Goal: Find specific page/section: Find specific page/section

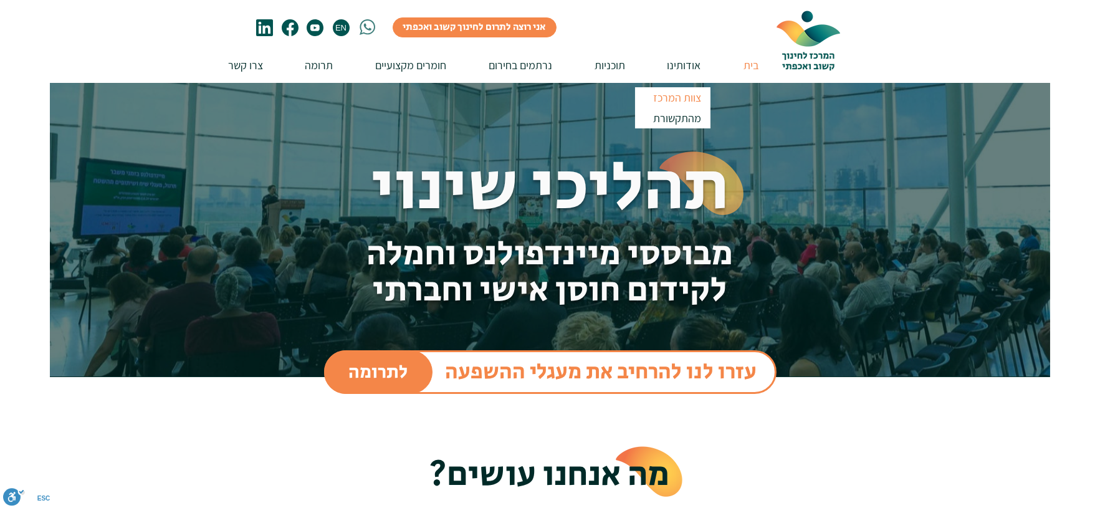
click at [690, 93] on p "צוות המרכז" at bounding box center [677, 97] width 59 height 21
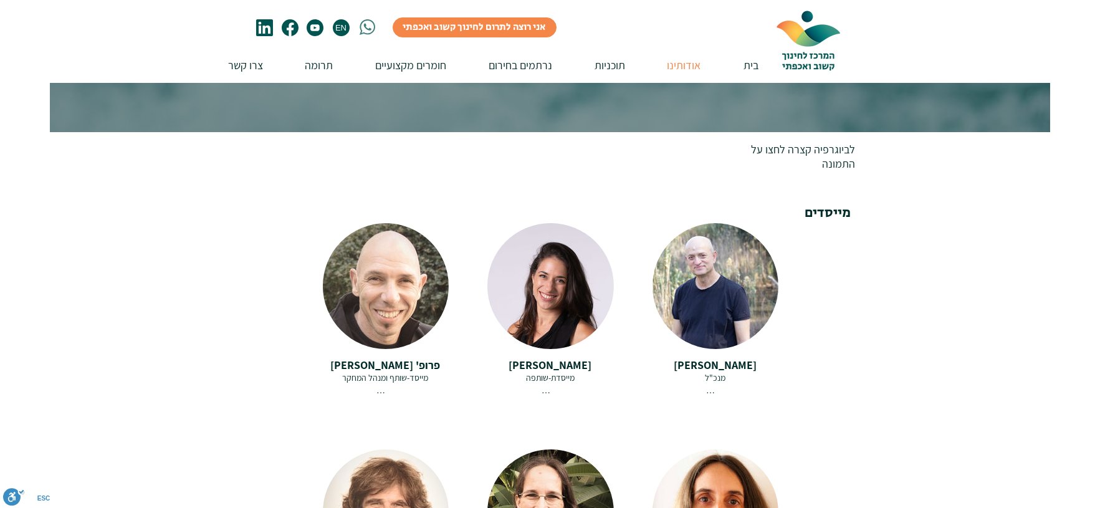
scroll to position [138, 0]
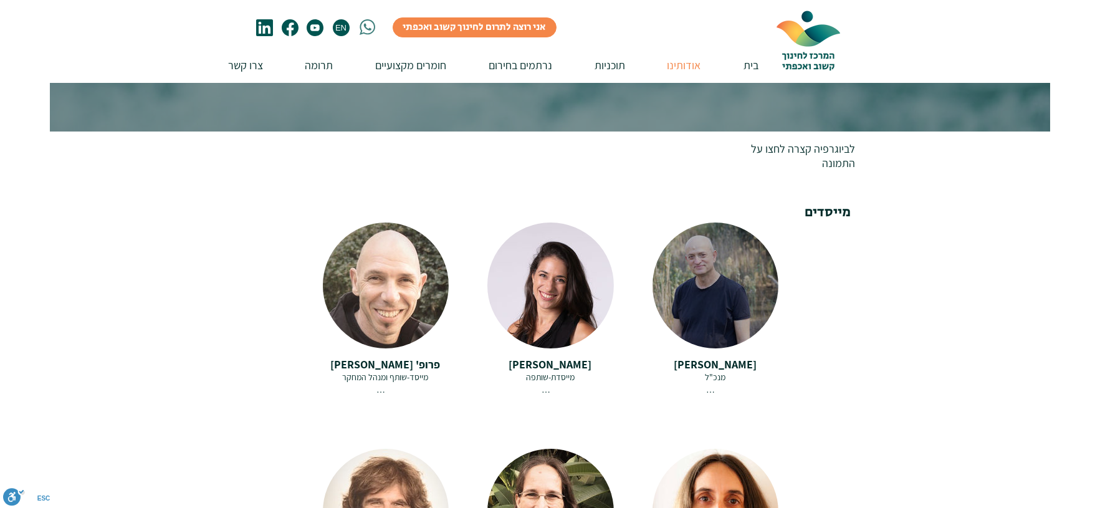
click at [733, 289] on div at bounding box center [715, 285] width 126 height 126
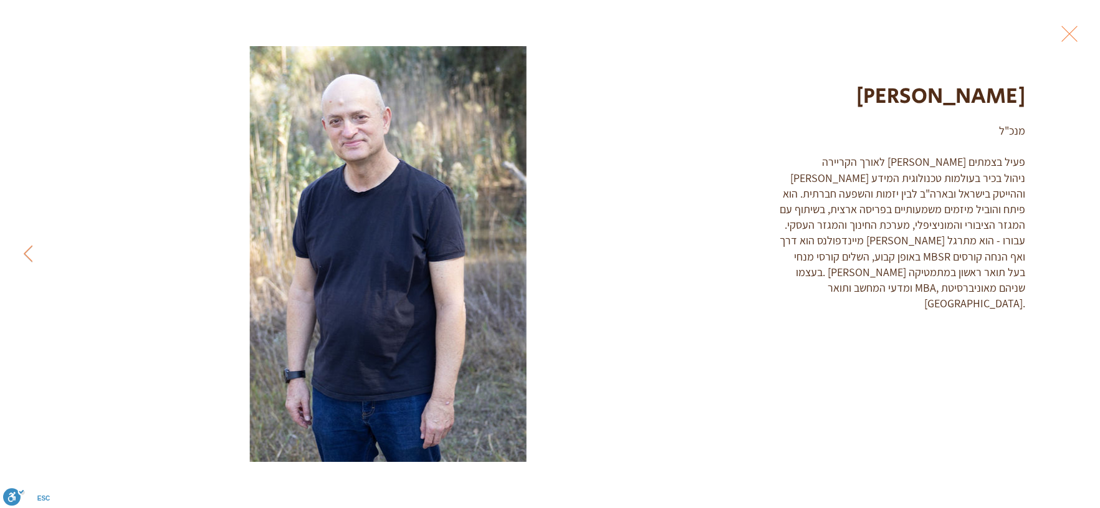
click at [1067, 42] on button "Exit expand mode" at bounding box center [1069, 32] width 24 height 27
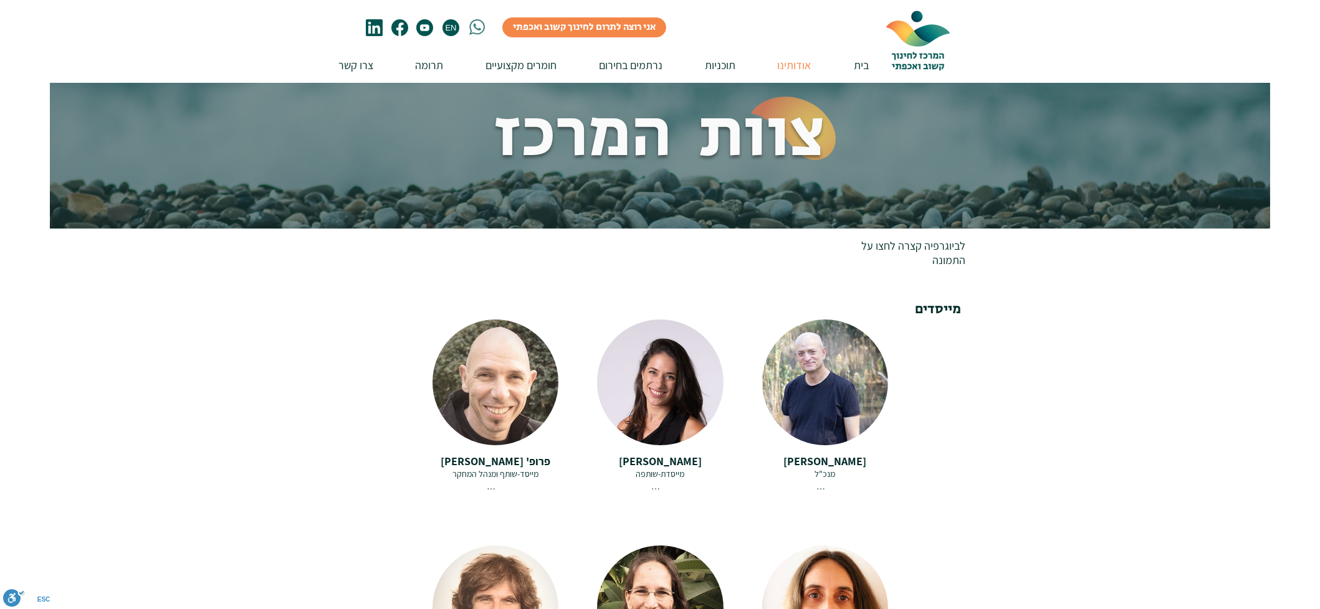
scroll to position [125, 0]
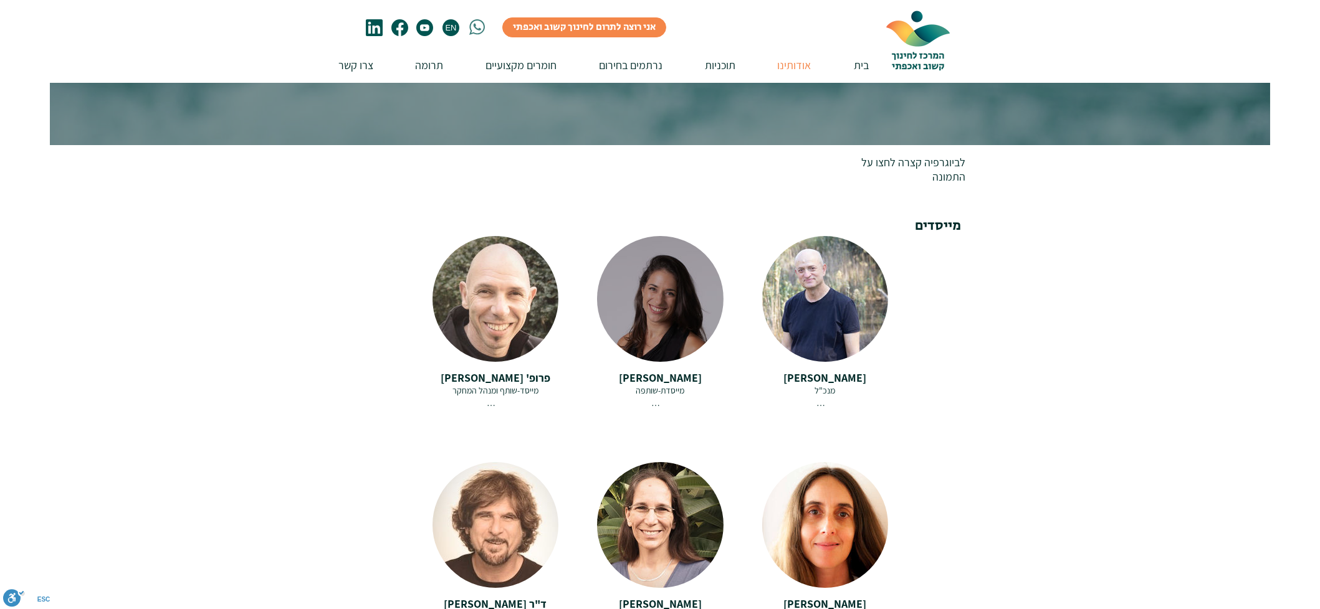
click at [659, 307] on div at bounding box center [660, 299] width 126 height 126
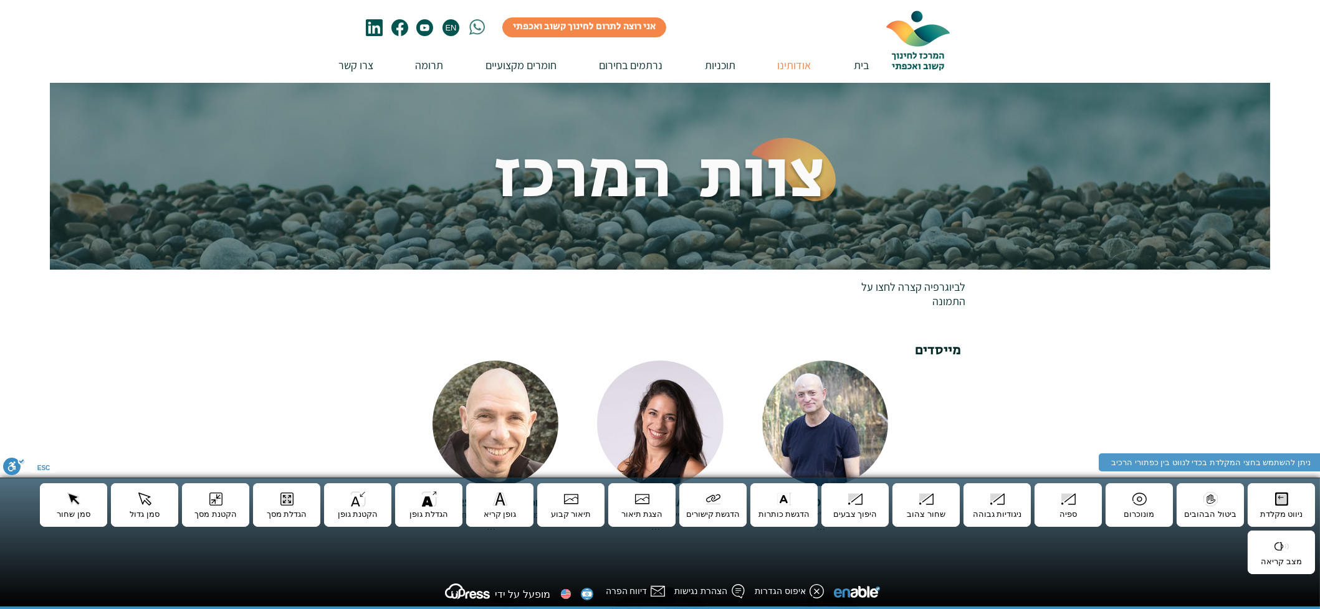
scroll to position [125, 0]
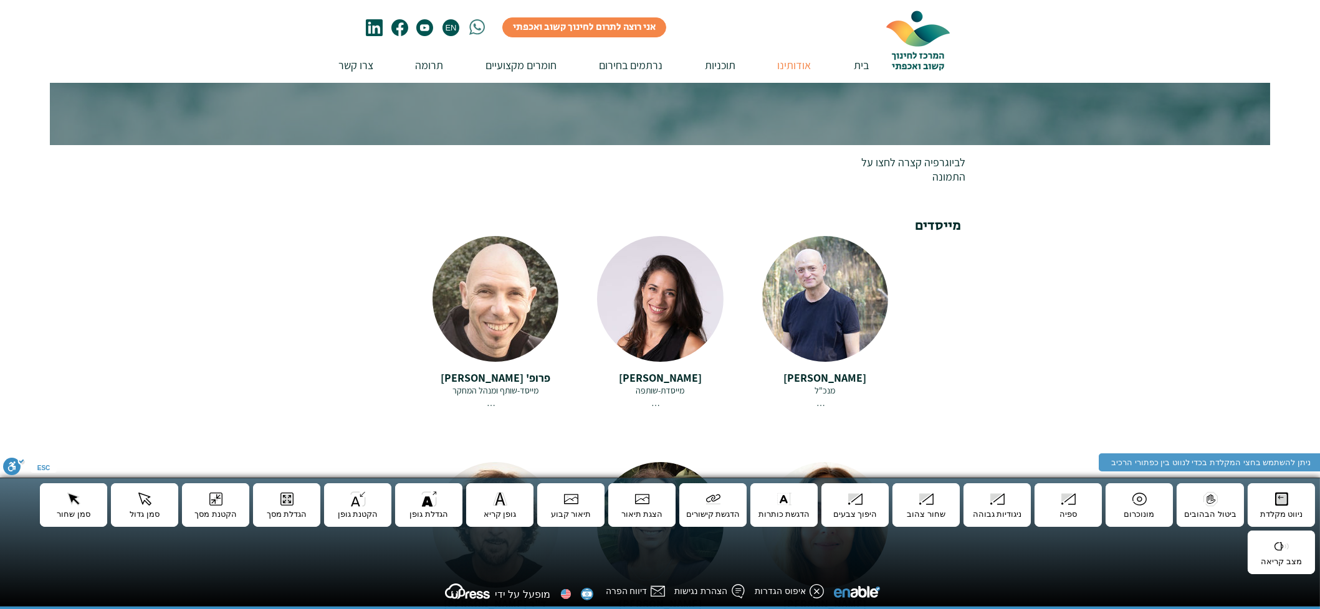
click at [1099, 227] on div at bounding box center [660, 411] width 1320 height 533
